Goal: Information Seeking & Learning: Learn about a topic

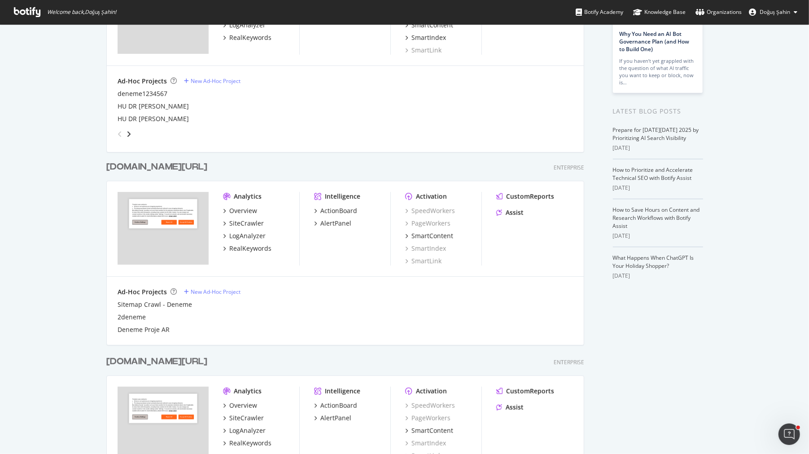
scroll to position [173, 0]
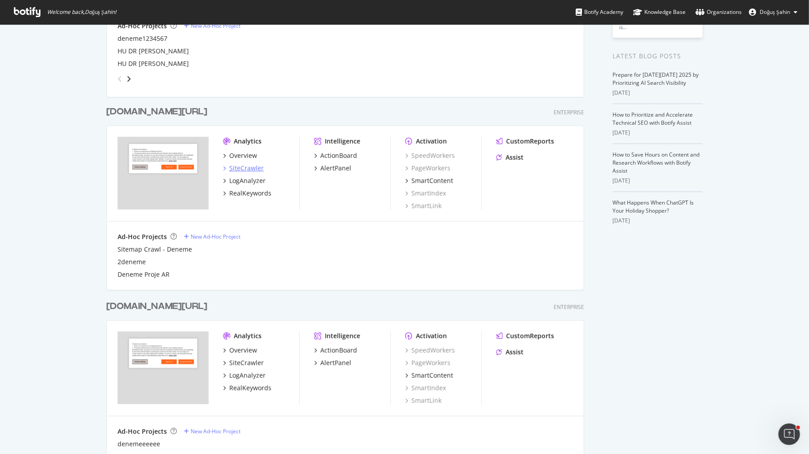
click at [252, 169] on div "SiteCrawler" at bounding box center [246, 168] width 35 height 9
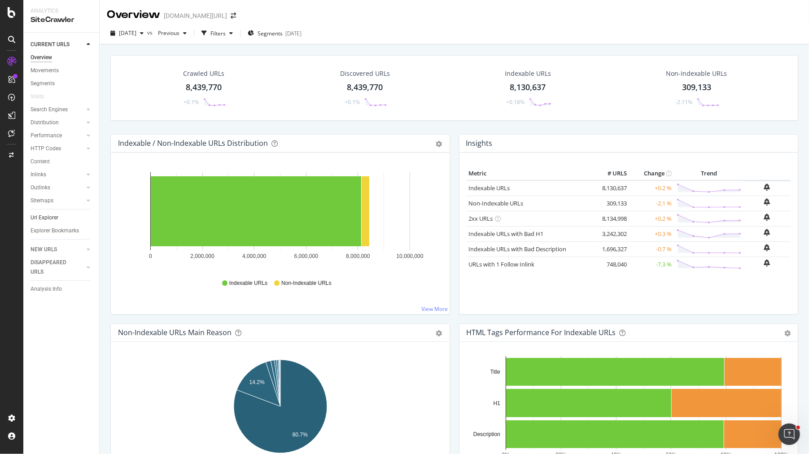
click at [58, 218] on link "Url Explorer" at bounding box center [62, 217] width 62 height 9
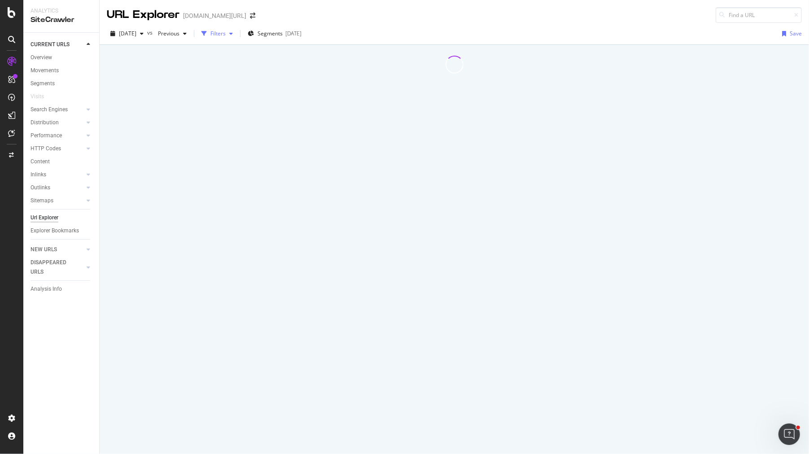
click at [226, 35] on div "Filters" at bounding box center [217, 34] width 15 height 8
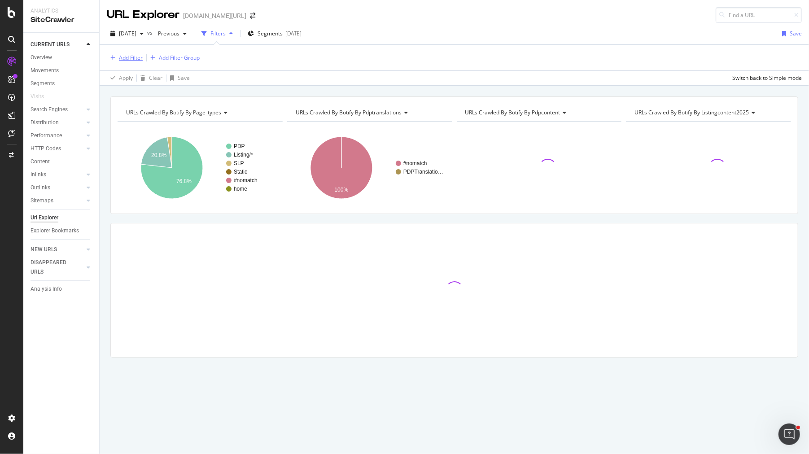
click at [136, 59] on div "Add Filter" at bounding box center [131, 58] width 24 height 8
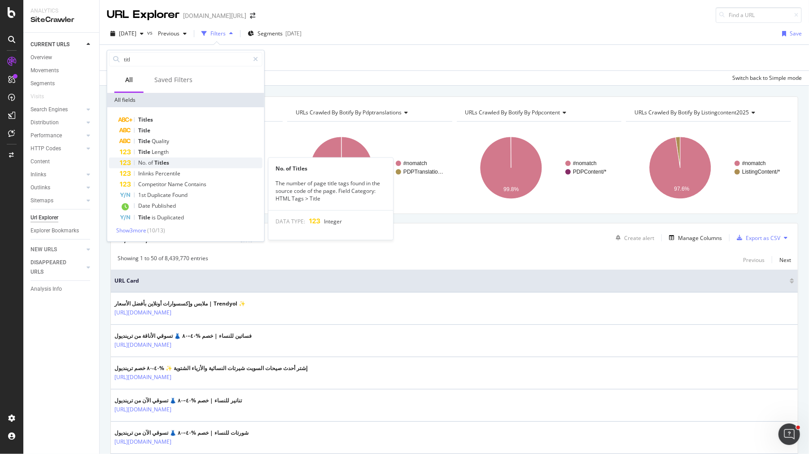
type input "titl"
click at [178, 163] on div "No. of Titles" at bounding box center [191, 163] width 143 height 11
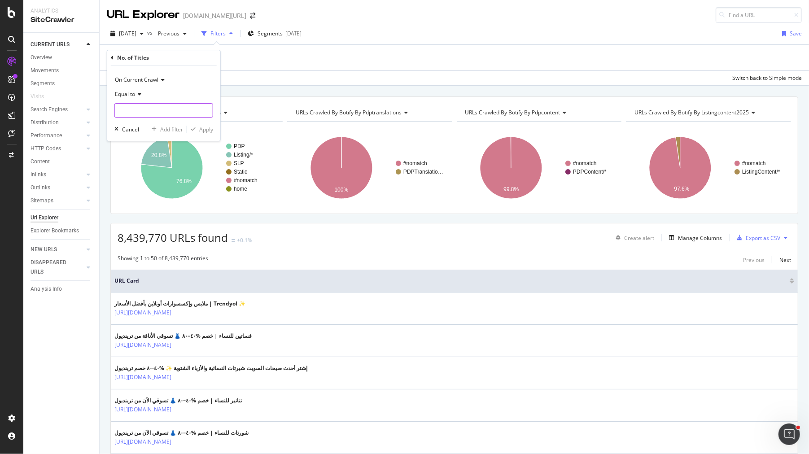
click at [145, 110] on input "number" at bounding box center [163, 110] width 99 height 14
click at [139, 96] on div "Equal to" at bounding box center [163, 94] width 99 height 14
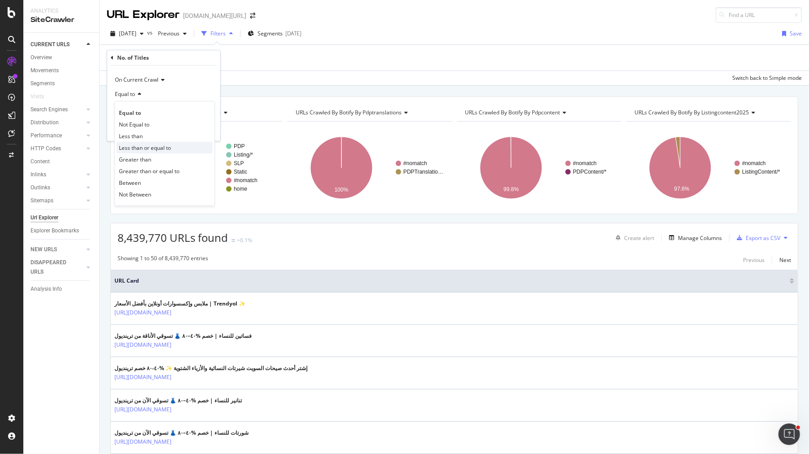
click at [153, 145] on span "Less than or equal to" at bounding box center [145, 148] width 52 height 8
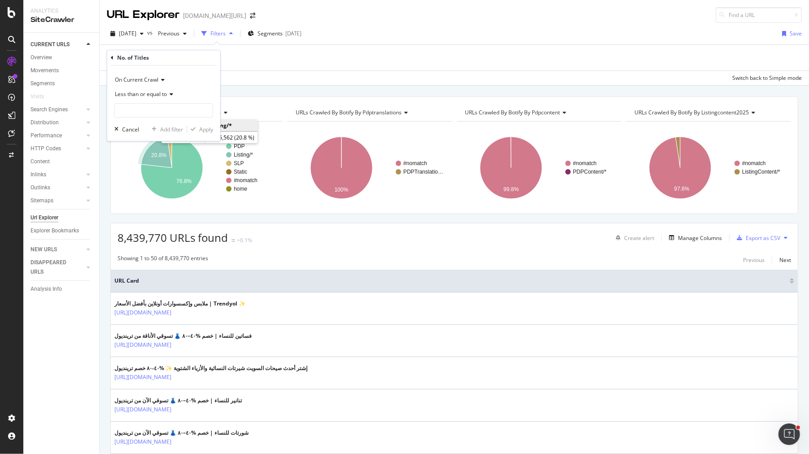
click at [154, 99] on div "Less than or equal to" at bounding box center [163, 94] width 99 height 14
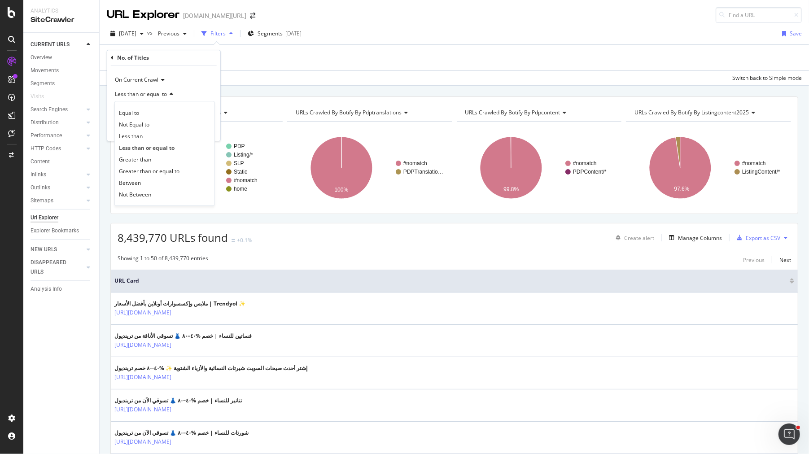
click at [171, 94] on icon at bounding box center [170, 94] width 6 height 5
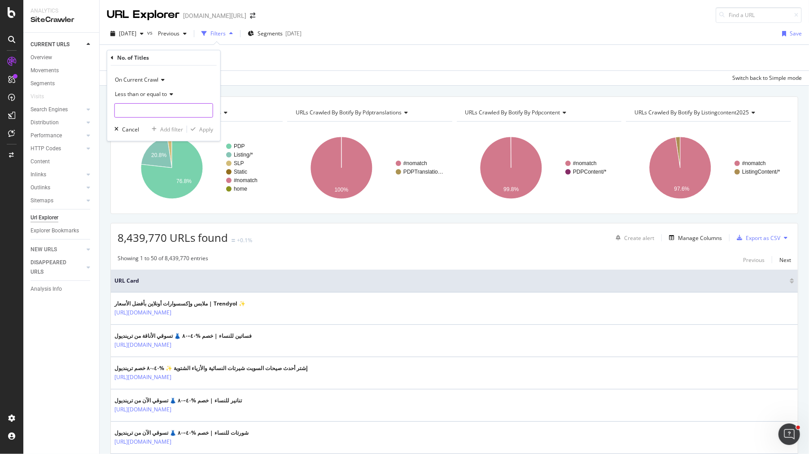
click at [169, 110] on input "number" at bounding box center [163, 110] width 99 height 14
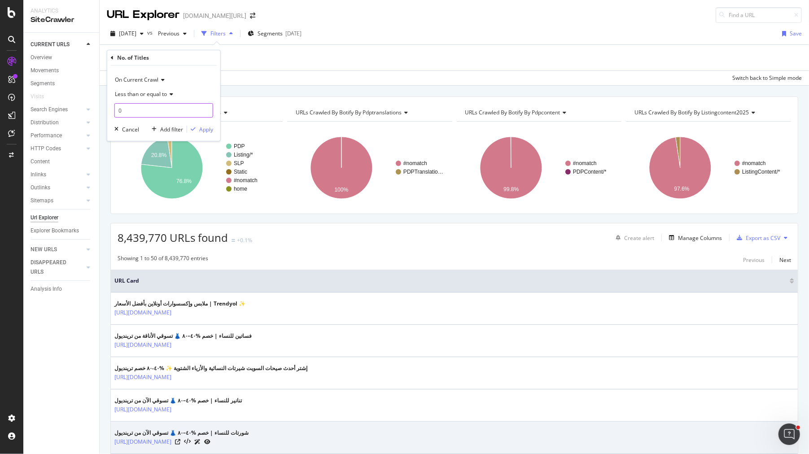
type input "0"
